Goal: Task Accomplishment & Management: Manage account settings

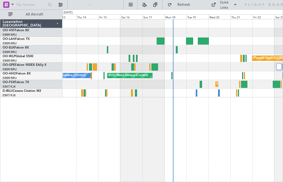
click at [158, 41] on div at bounding box center [160, 40] width 8 height 7
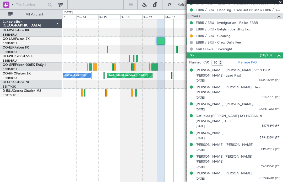
scroll to position [222, 0]
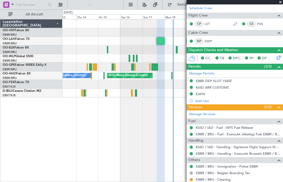
click at [188, 3] on span at bounding box center [279, 2] width 5 height 5
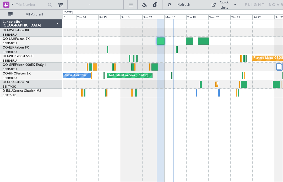
type input "0"
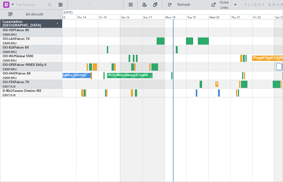
scroll to position [78, 0]
click at [188, 42] on div at bounding box center [189, 40] width 7 height 7
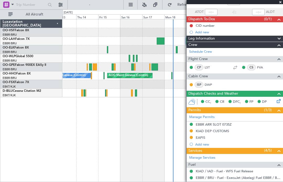
scroll to position [35, 0]
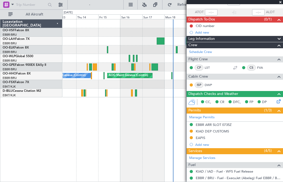
click at [188, 3] on div at bounding box center [234, 2] width 96 height 4
click at [188, 2] on span at bounding box center [279, 2] width 5 height 5
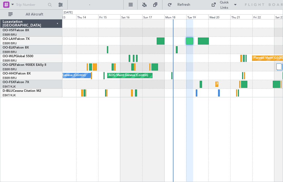
type input "0"
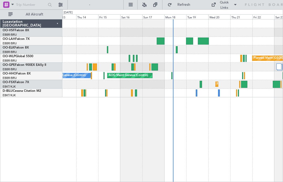
scroll to position [0, 0]
click at [188, 42] on div at bounding box center [203, 40] width 11 height 7
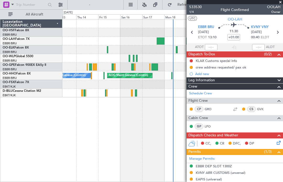
click at [188, 1] on span at bounding box center [279, 2] width 5 height 5
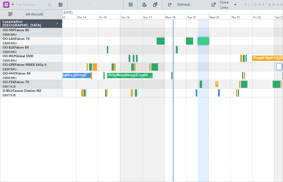
type input "0"
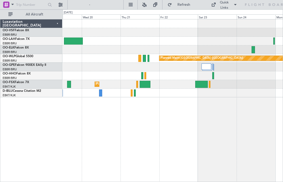
click at [148, 91] on div at bounding box center [173, 92] width 220 height 9
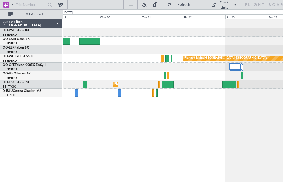
click at [166, 85] on div at bounding box center [168, 84] width 12 height 7
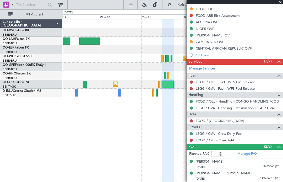
scroll to position [162, 0]
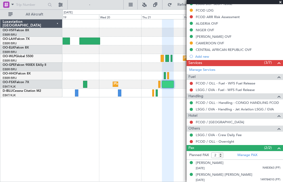
click at [188, 5] on div "LSGG DEP SLOT 1200Z" at bounding box center [234, 4] width 96 height 7
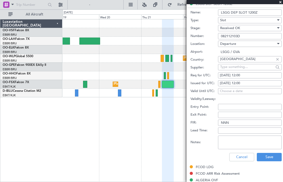
click at [188, 5] on li "LSGG DEP SLOT 1200Z Name: LSGG DEP SLOT 1200Z Type: Slot Stage: Received OK Num…" at bounding box center [234, 82] width 96 height 163
click at [188, 4] on li "LSGG DEP SLOT 1200Z Name: LSGG DEP SLOT 1200Z Type: Slot Stage: Received OK Num…" at bounding box center [234, 82] width 96 height 163
click at [188, 5] on li "LSGG DEP SLOT 1200Z Name: LSGG DEP SLOT 1200Z Type: Slot Stage: Received OK Num…" at bounding box center [234, 82] width 96 height 163
click at [188, 1] on span at bounding box center [279, 2] width 5 height 5
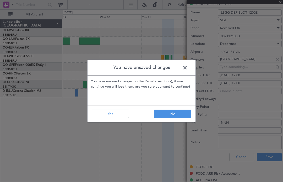
click at [188, 0] on div "You have unsaved changes You have unsaved changes on the Permits section(s), if…" at bounding box center [141, 91] width 283 height 182
click at [188, 1] on div "You have unsaved changes You have unsaved changes on the Permits section(s), if…" at bounding box center [141, 91] width 283 height 182
click at [187, 64] on span at bounding box center [187, 69] width 0 height 10
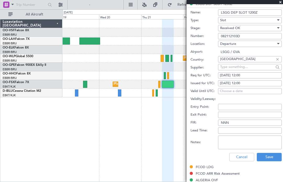
click at [188, 1] on span at bounding box center [279, 2] width 5 height 5
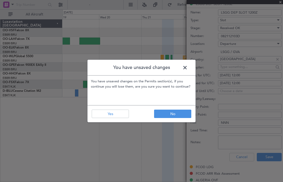
click at [165, 112] on button "No" at bounding box center [172, 113] width 37 height 8
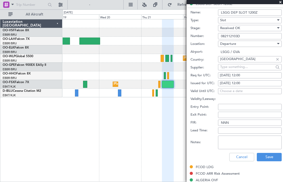
click at [188, 2] on div at bounding box center [234, 2] width 96 height 4
click at [188, 2] on span at bounding box center [279, 2] width 5 height 5
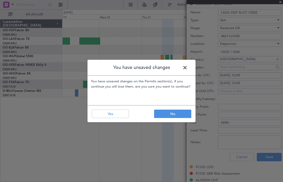
click at [161, 114] on button "No" at bounding box center [172, 113] width 37 height 8
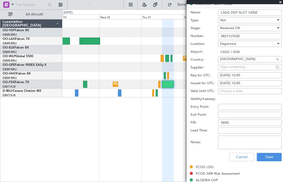
click at [188, 154] on button "Save" at bounding box center [268, 157] width 25 height 8
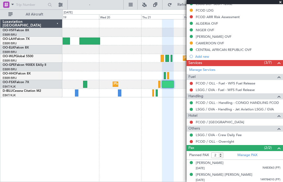
click at [188, 4] on span at bounding box center [279, 2] width 5 height 5
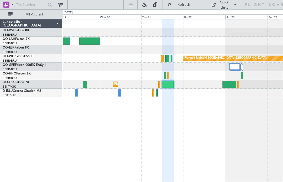
type input "0"
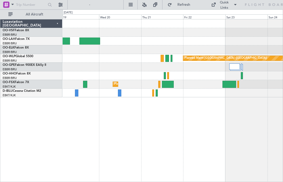
scroll to position [0, 0]
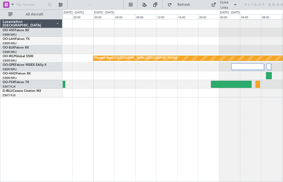
click at [188, 71] on div at bounding box center [247, 68] width 33 height 11
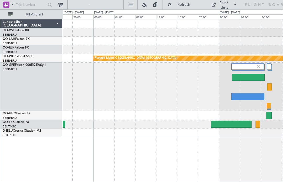
click at [188, 35] on div at bounding box center [173, 32] width 220 height 9
